Goal: Task Accomplishment & Management: Complete application form

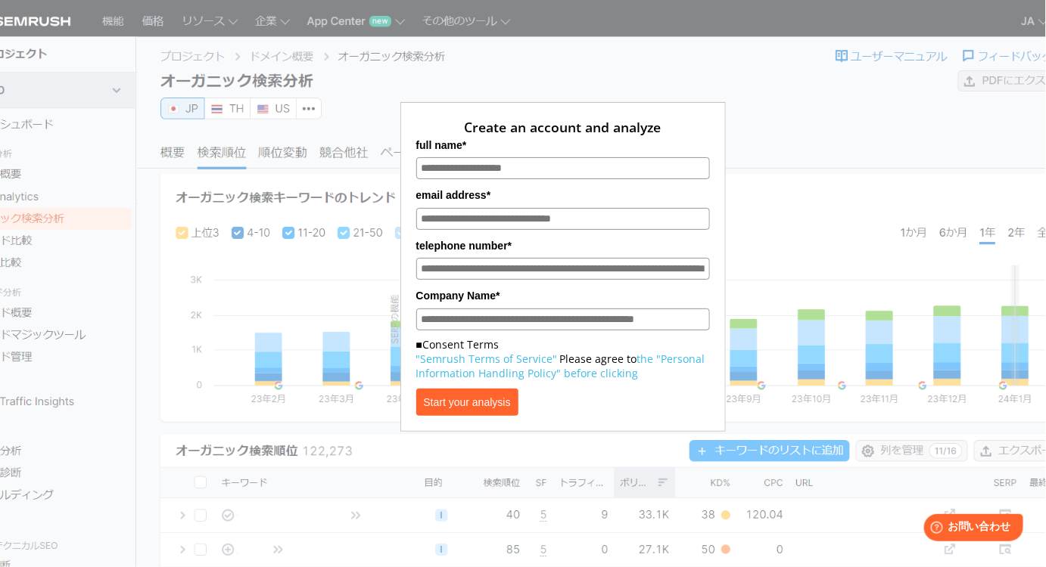
scroll to position [269, 0]
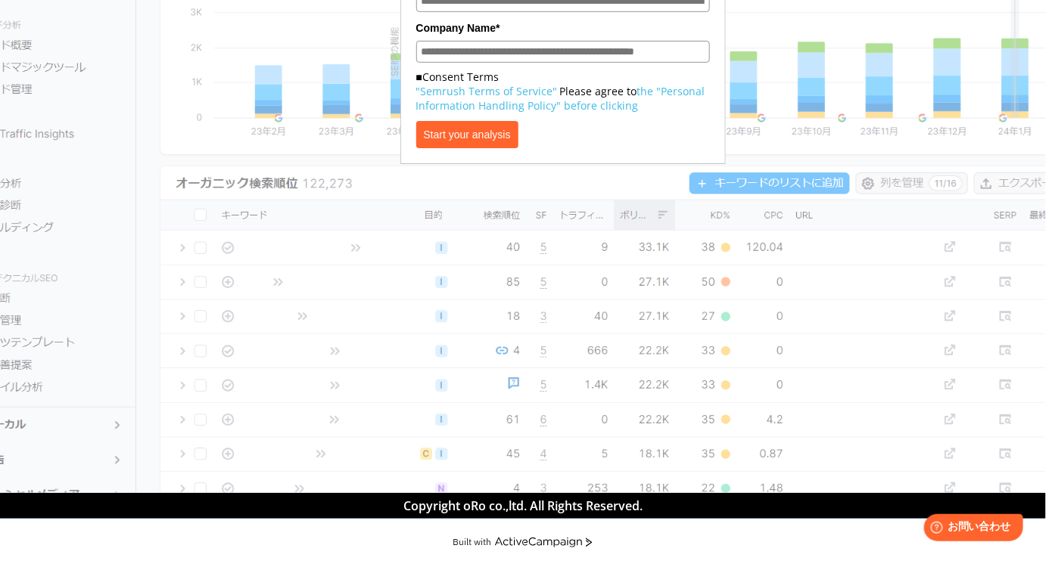
click at [556, 441] on section "Create an account and analyze full name* email address* telephone number* Compa…" at bounding box center [523, 112] width 1046 height 761
click at [642, 365] on section "Create an account and analyze full name* email address* telephone number* Compa…" at bounding box center [523, 112] width 1046 height 761
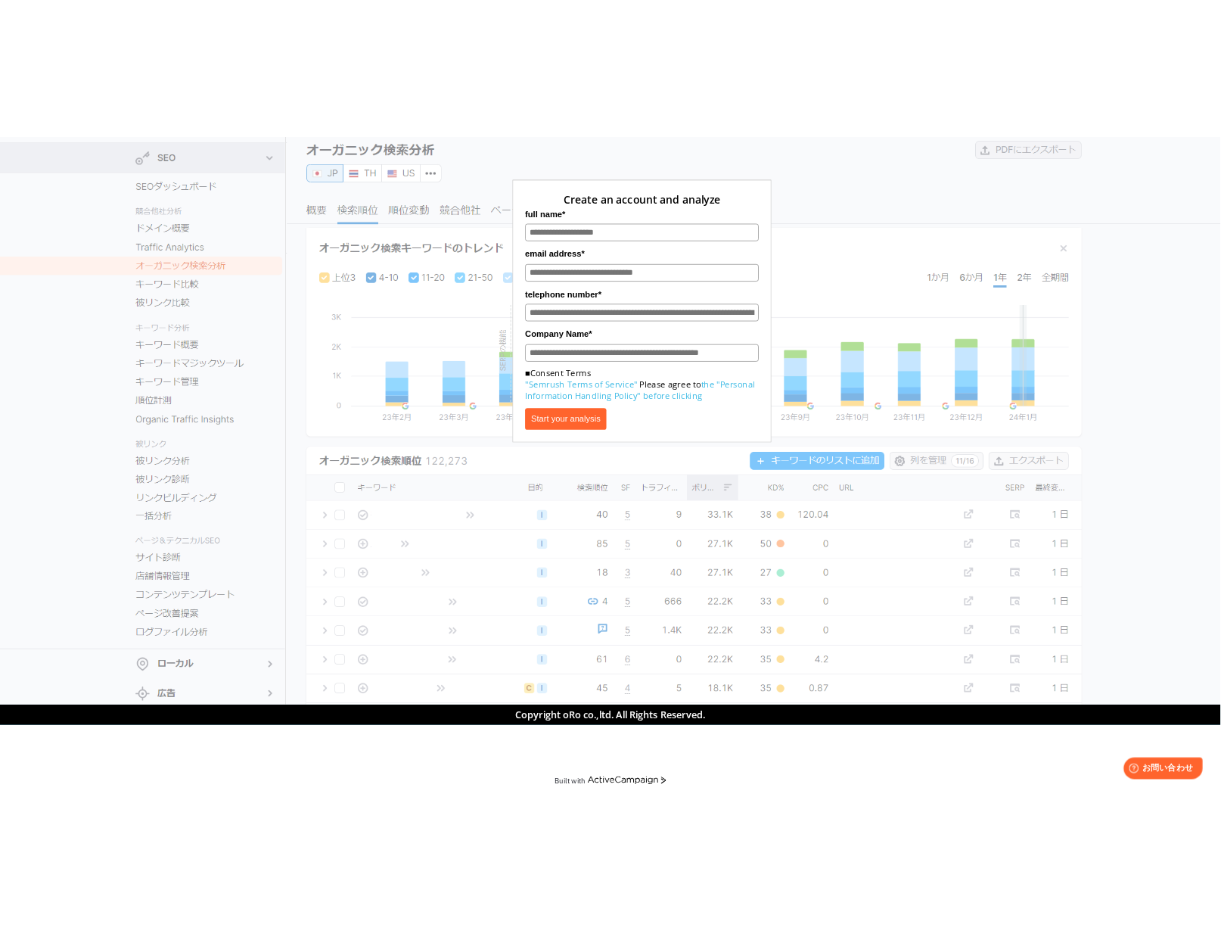
scroll to position [48, 0]
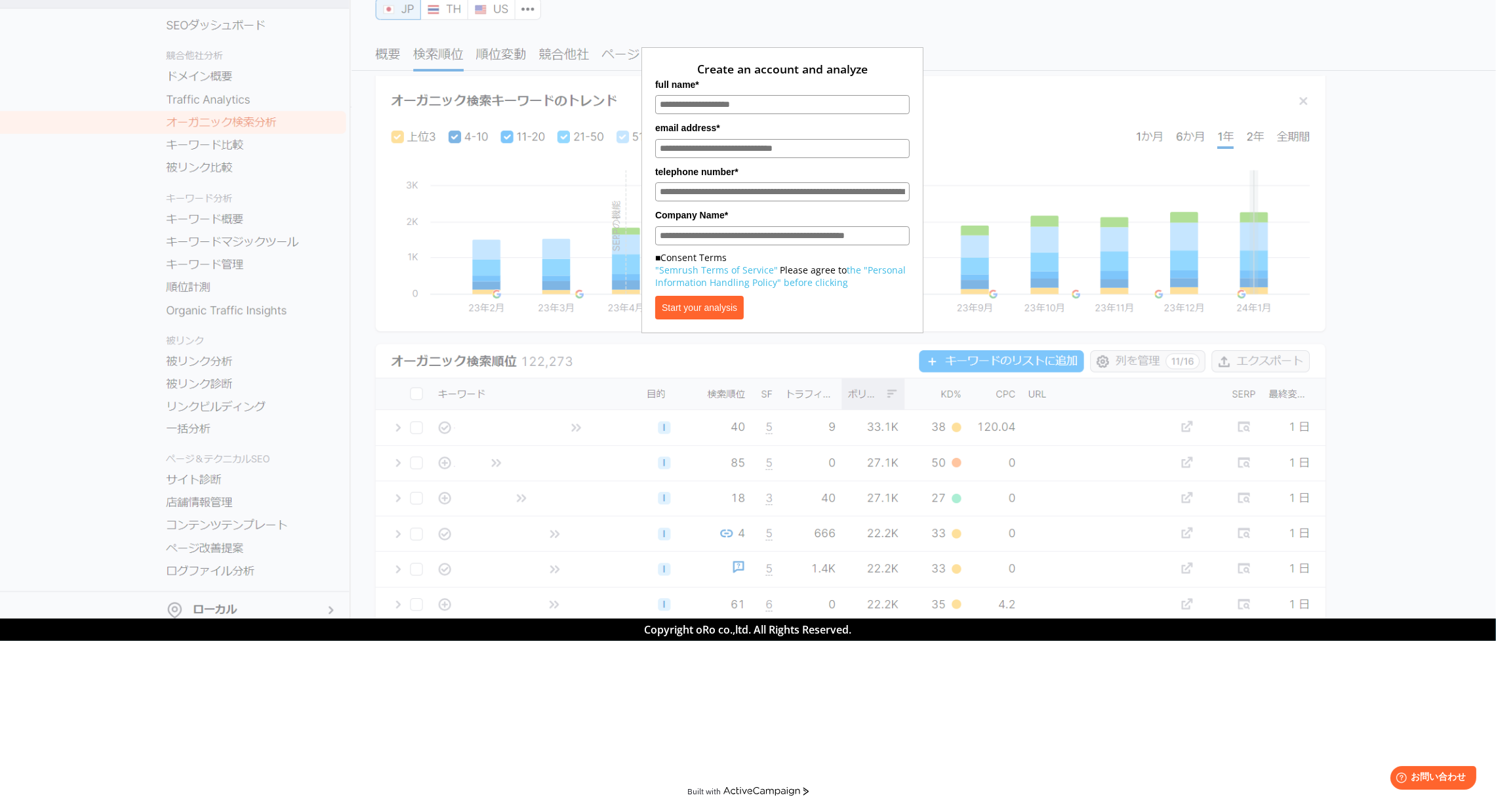
drag, startPoint x: 912, startPoint y: 0, endPoint x: 972, endPoint y: 572, distance: 575.1
click at [906, 491] on section "Create an account and analyze full name* email address* telephone number* Compa…" at bounding box center [748, 288] width 1496 height 659
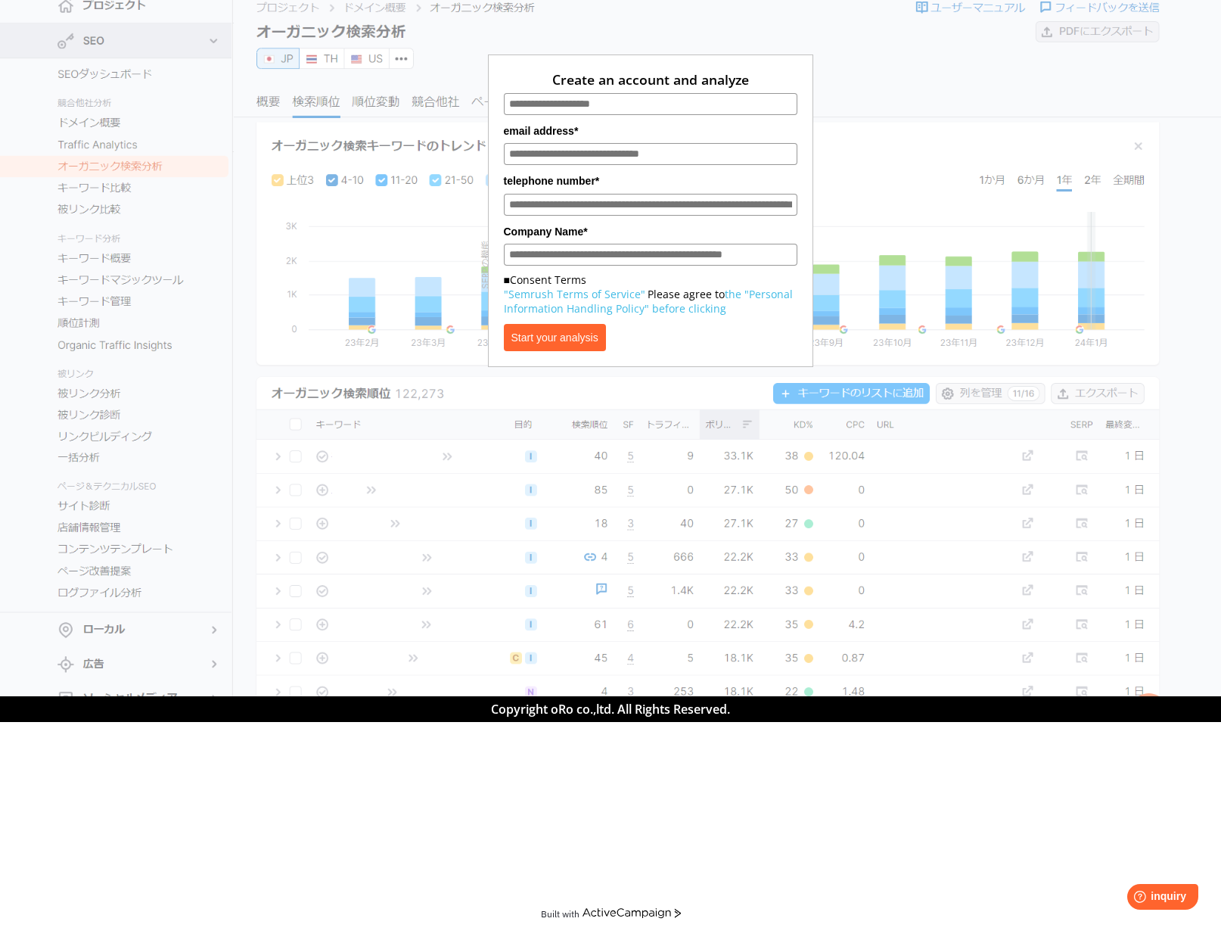
drag, startPoint x: 1225, startPoint y: 290, endPoint x: 715, endPoint y: 500, distance: 551.6
click at [715, 500] on section "Create an account and analyze email address* telephone number* Company Name* ■C…" at bounding box center [610, 324] width 1221 height 744
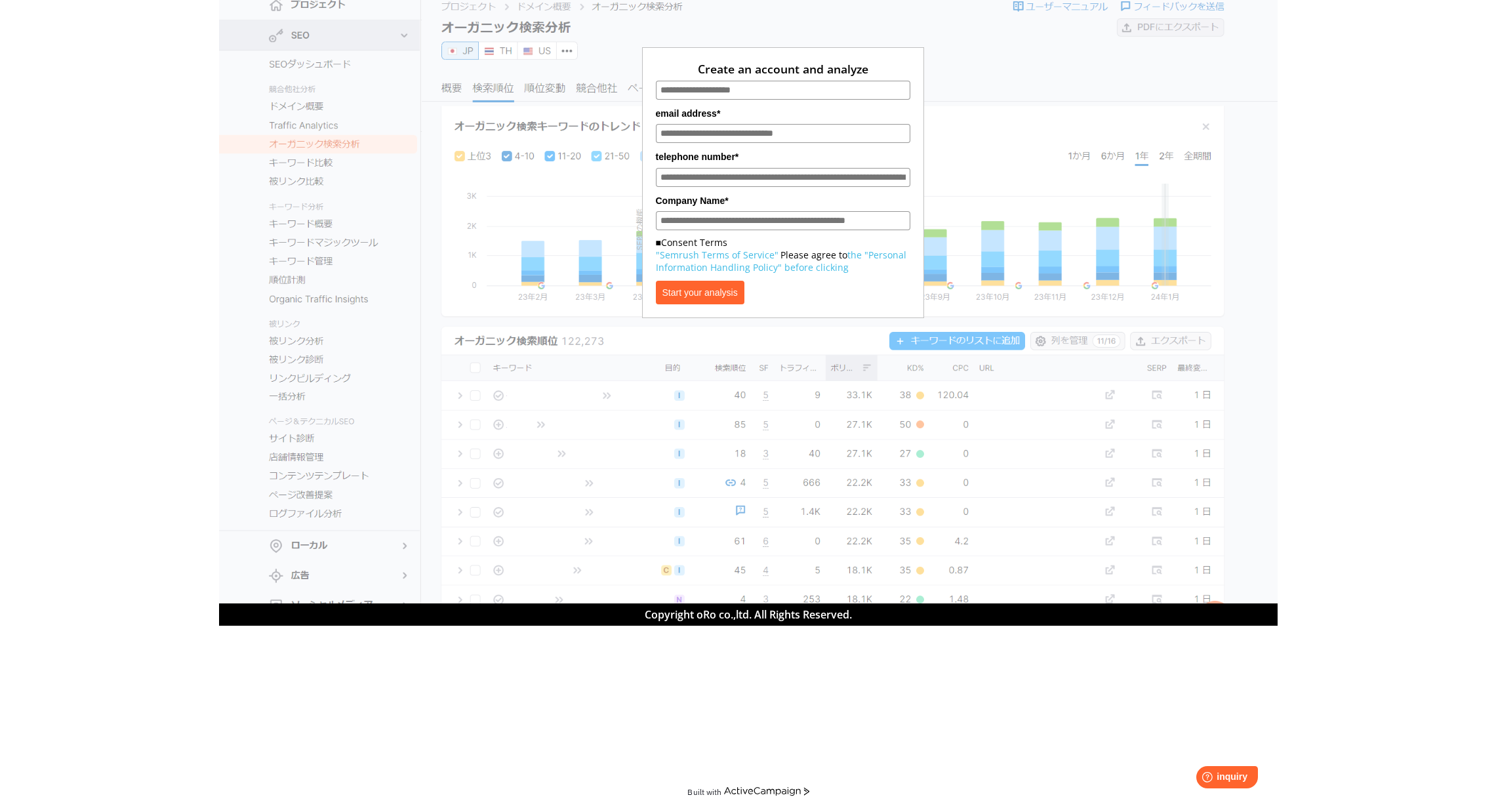
scroll to position [0, 0]
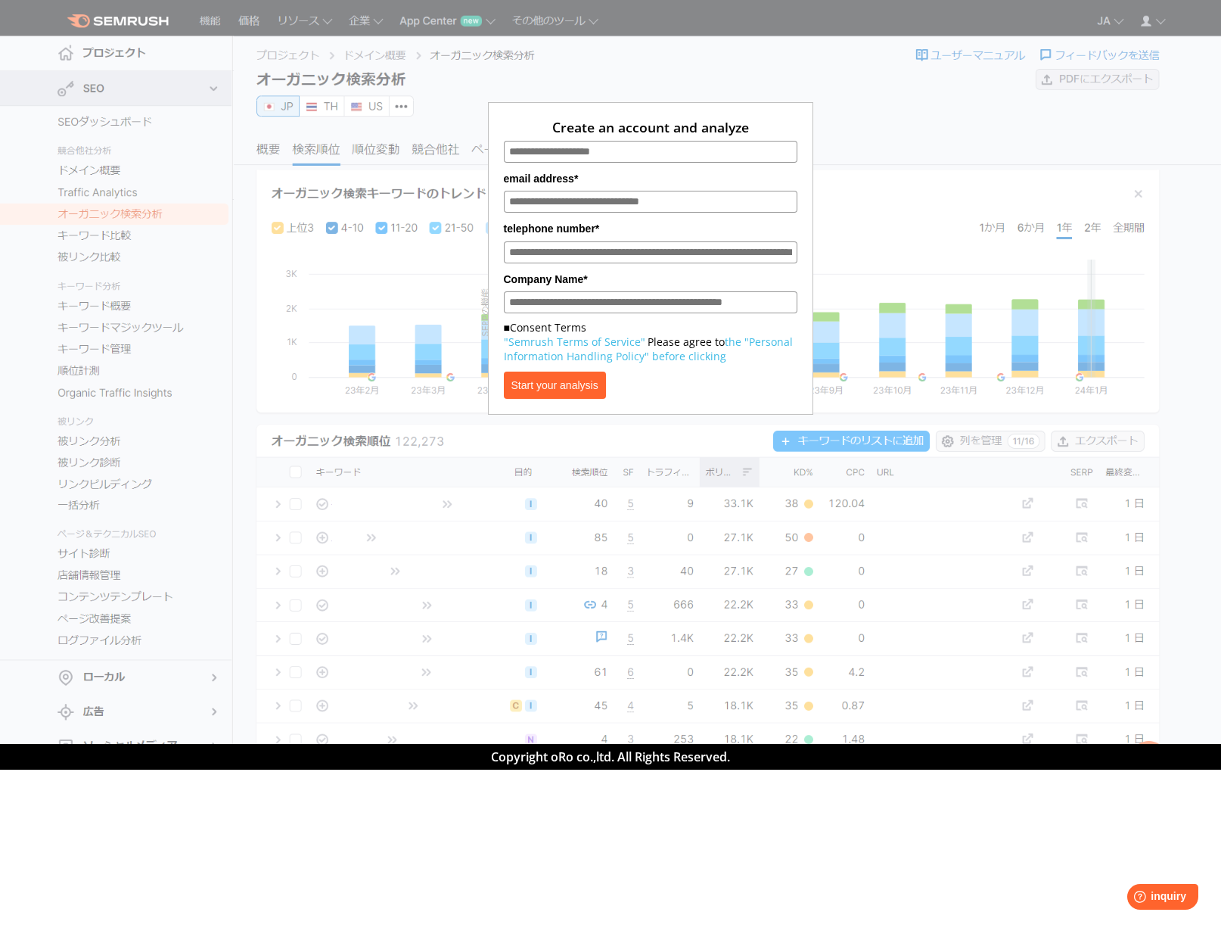
click at [70, 390] on section "Create an account and analyze email address* telephone number* Company Name* ■C…" at bounding box center [610, 372] width 1221 height 744
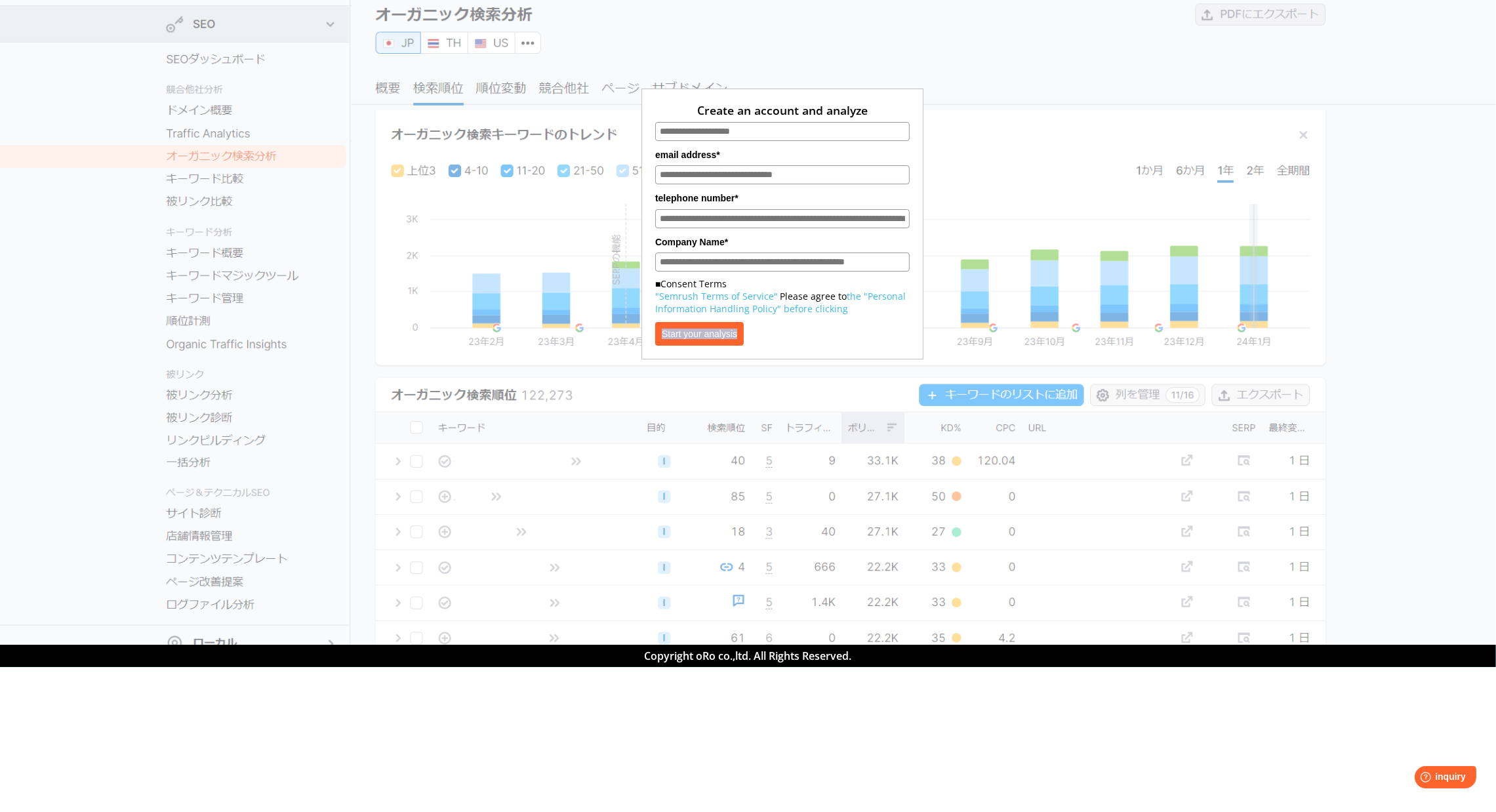
click at [906, 352] on div "Create an account and analyze email address* telephone number* Company Name* ■C…" at bounding box center [782, 188] width 656 height 343
click at [906, 289] on div "Create an account and analyze email address* telephone number* Company Name* ■C…" at bounding box center [782, 183] width 1303 height 353
click at [906, 180] on div "Create an account and analyze email address* telephone number* Company Name* ■C…" at bounding box center [782, 183] width 1303 height 353
click at [486, 230] on div "Create an account and analyze email address* telephone number* Company Name* ■C…" at bounding box center [782, 188] width 656 height 343
